Goal: Information Seeking & Learning: Learn about a topic

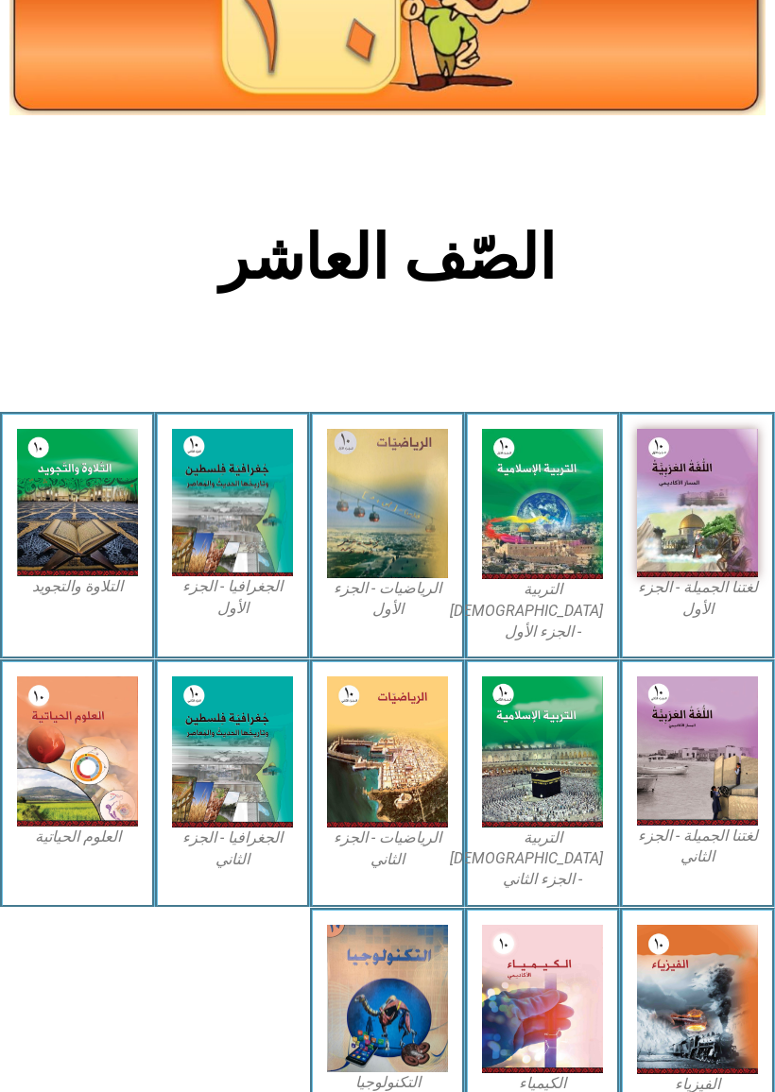
scroll to position [193, 0]
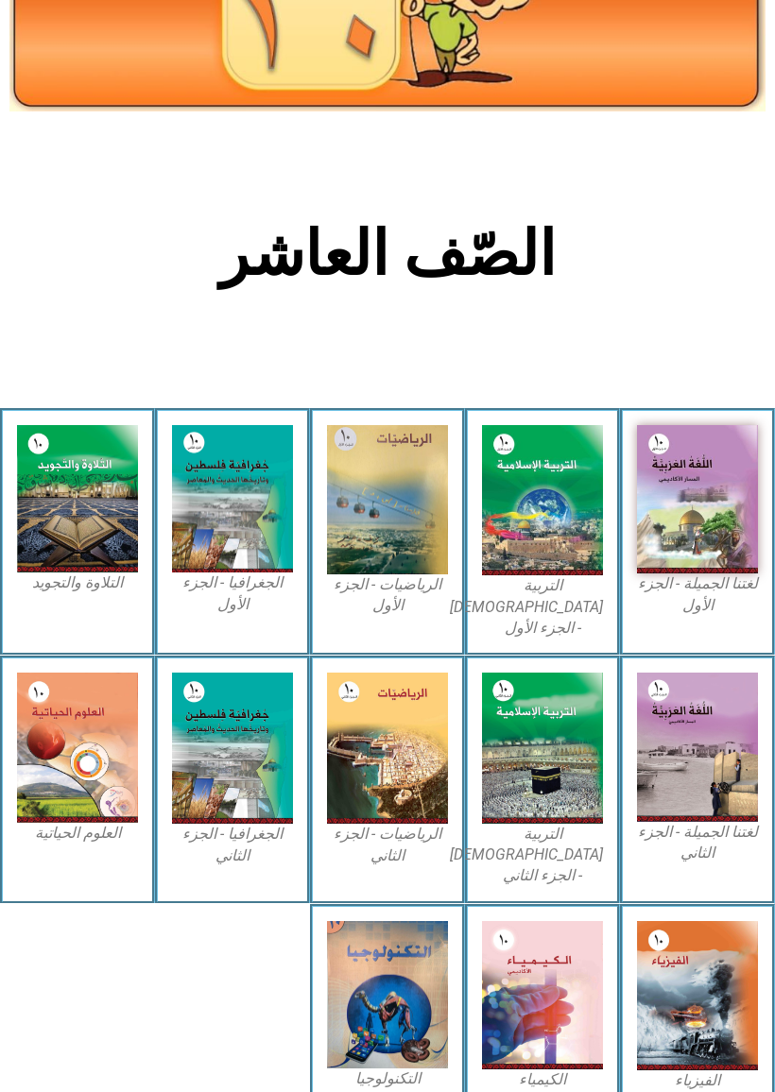
click at [560, 538] on img at bounding box center [542, 500] width 121 height 150
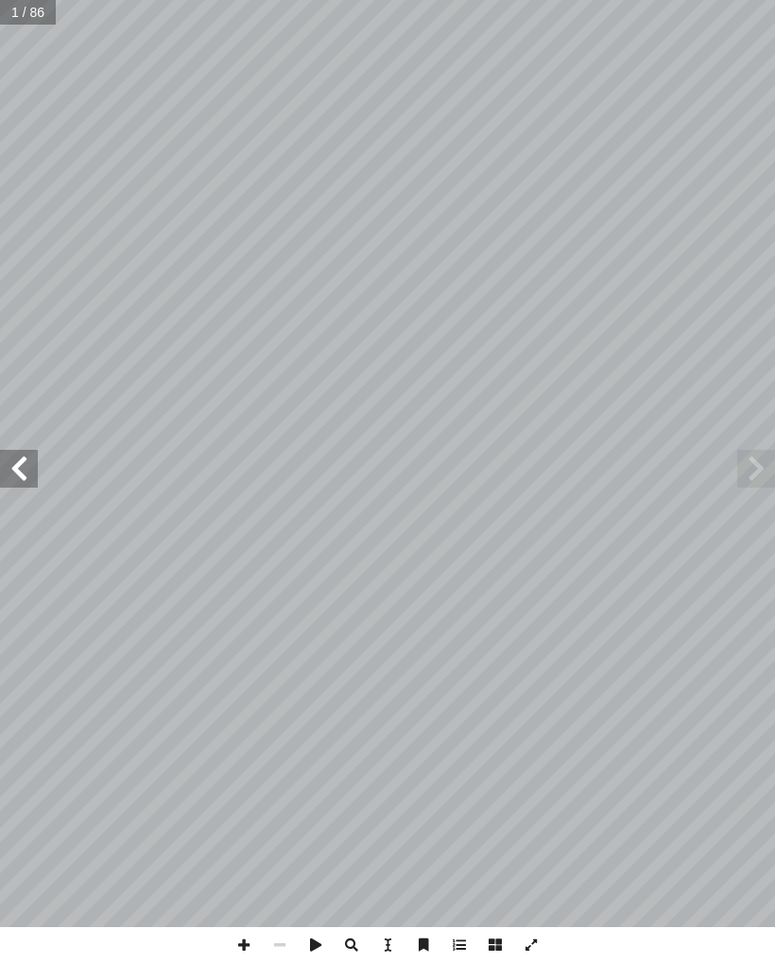
click at [26, 462] on span at bounding box center [19, 469] width 38 height 38
click at [9, 473] on span at bounding box center [19, 469] width 38 height 38
click at [32, 482] on span at bounding box center [19, 469] width 38 height 38
click at [34, 454] on span at bounding box center [19, 469] width 38 height 38
click at [30, 450] on span at bounding box center [19, 469] width 38 height 38
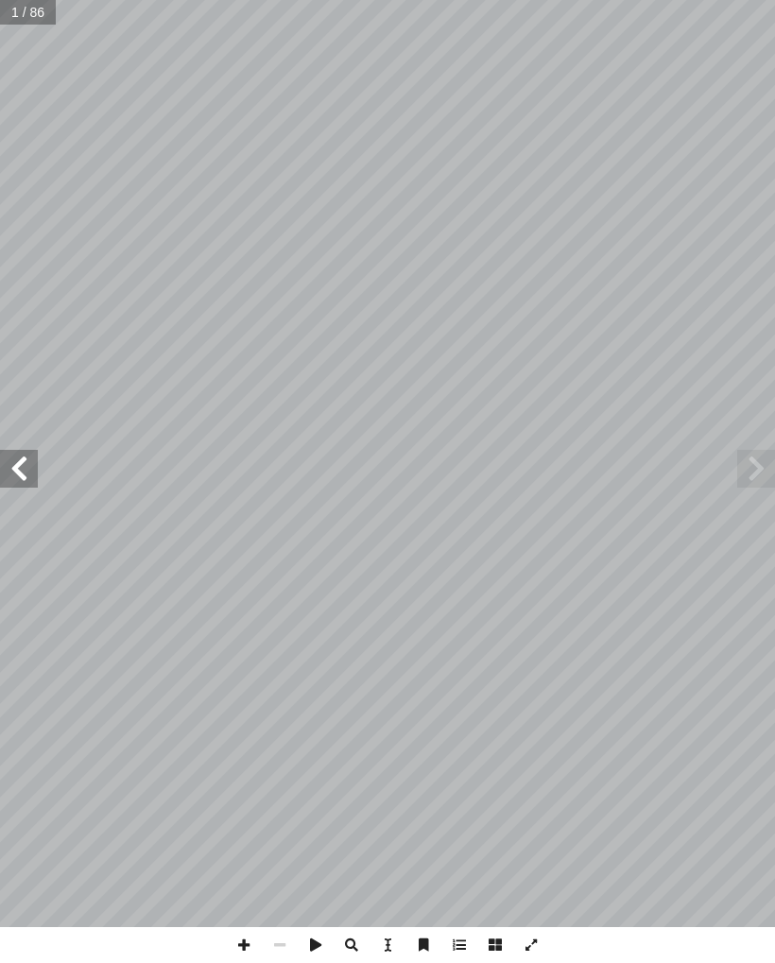
click at [25, 465] on span at bounding box center [19, 469] width 38 height 38
click at [26, 462] on span at bounding box center [19, 469] width 38 height 38
click at [23, 454] on span at bounding box center [19, 469] width 38 height 38
click at [27, 450] on span at bounding box center [19, 469] width 38 height 38
click at [27, 462] on span at bounding box center [19, 469] width 38 height 38
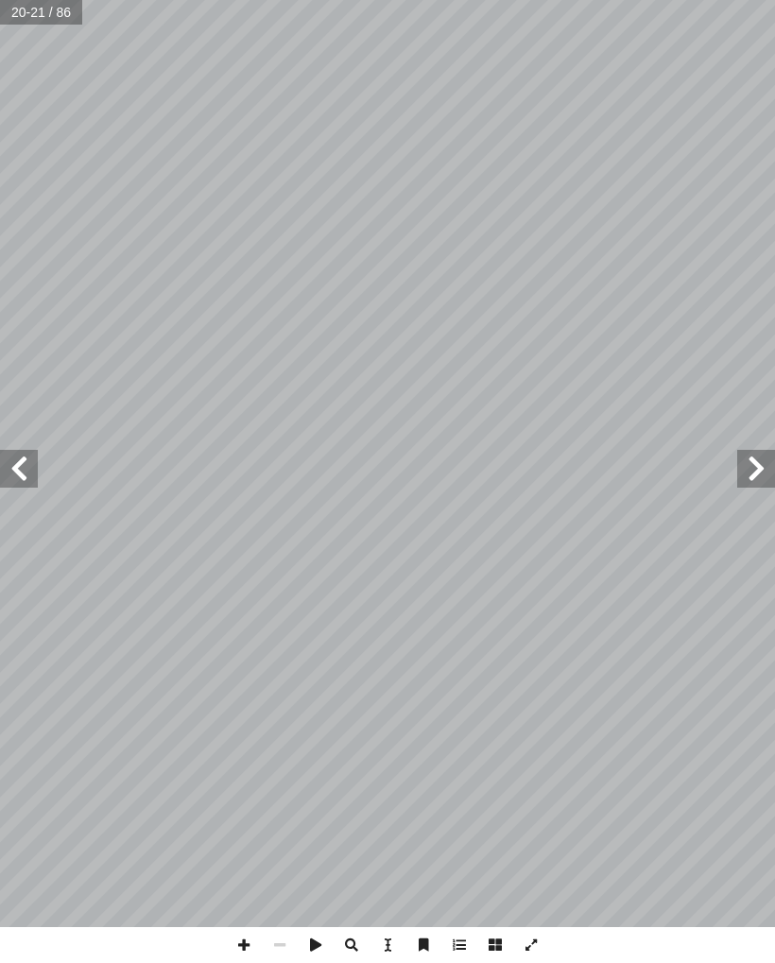
click at [741, 460] on span at bounding box center [756, 469] width 38 height 38
click at [765, 468] on span at bounding box center [756, 469] width 38 height 38
click at [770, 472] on span at bounding box center [756, 469] width 38 height 38
click at [752, 467] on span at bounding box center [756, 469] width 38 height 38
click at [25, 484] on span at bounding box center [19, 469] width 38 height 38
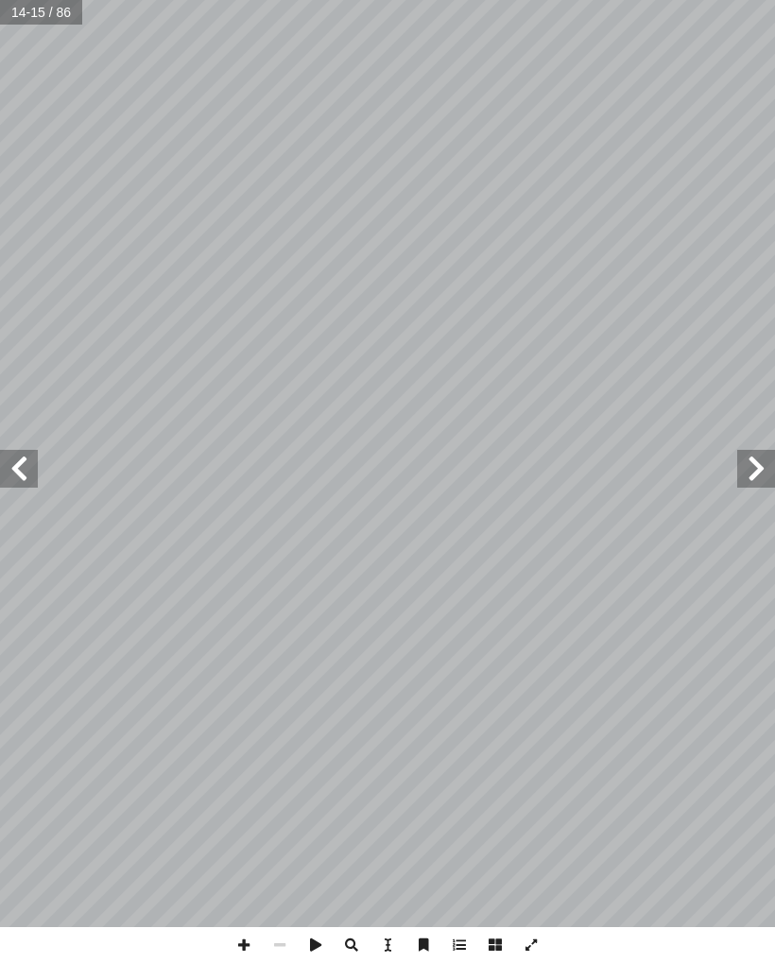
click at [10, 466] on span at bounding box center [19, 469] width 38 height 38
